Goal: Manage account settings

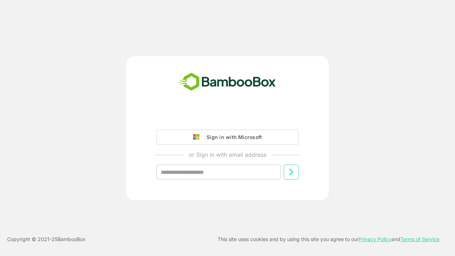
type input "**********"
click at [291, 172] on icon at bounding box center [291, 172] width 9 height 9
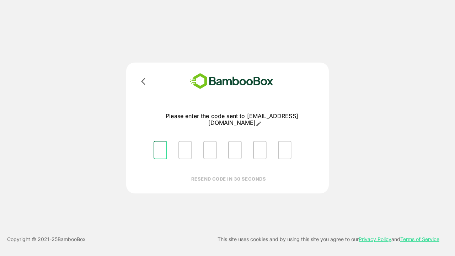
type input "*"
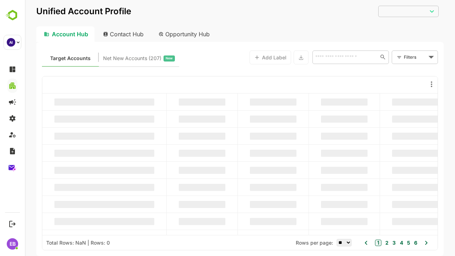
type input "**********"
